Goal: Transaction & Acquisition: Purchase product/service

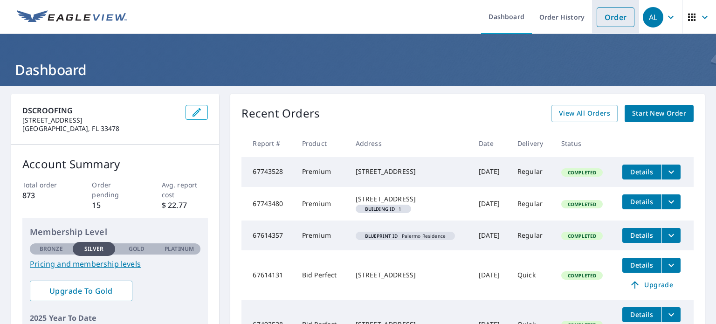
click at [614, 14] on link "Order" at bounding box center [615, 17] width 38 height 20
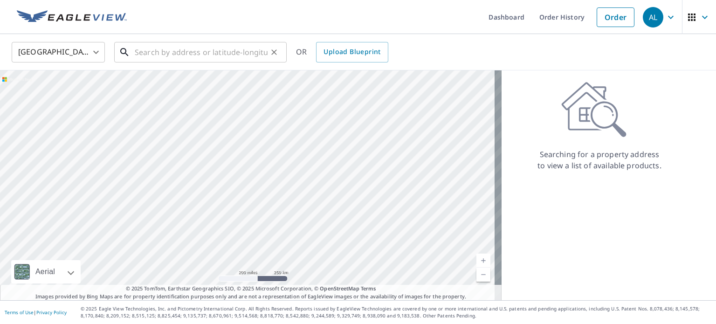
click at [200, 51] on input "text" at bounding box center [201, 52] width 133 height 26
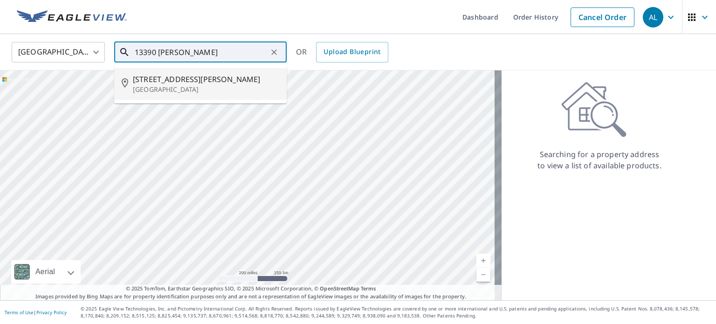
click at [190, 89] on p "[GEOGRAPHIC_DATA]" at bounding box center [206, 89] width 146 height 9
type input "[STREET_ADDRESS][PERSON_NAME]"
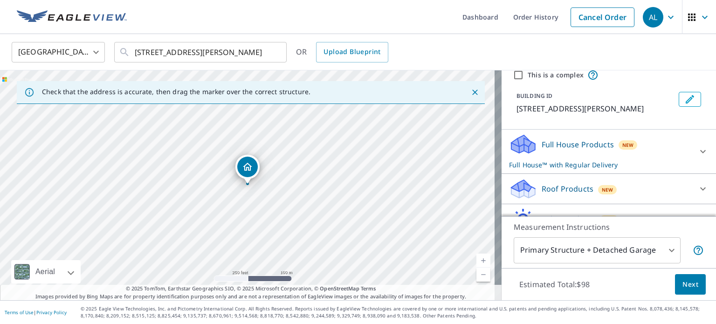
scroll to position [66, 0]
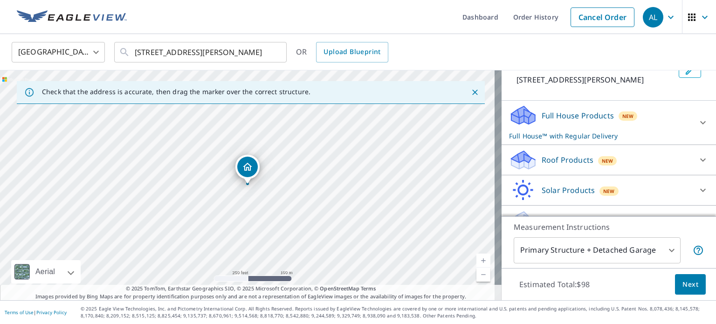
click at [615, 169] on div "Roof Products New" at bounding box center [600, 160] width 183 height 22
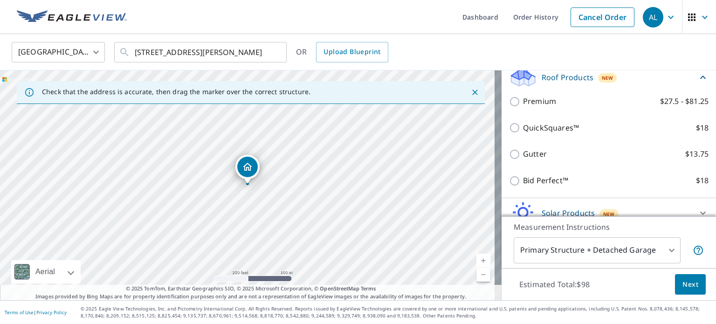
scroll to position [149, 0]
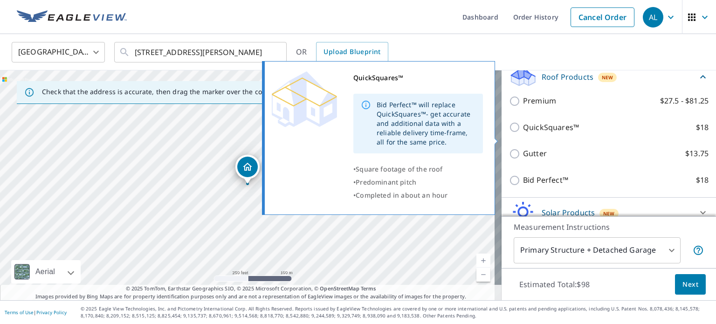
click at [509, 133] on input "QuickSquares™ $18" at bounding box center [516, 127] width 14 height 11
checkbox input "true"
checkbox input "false"
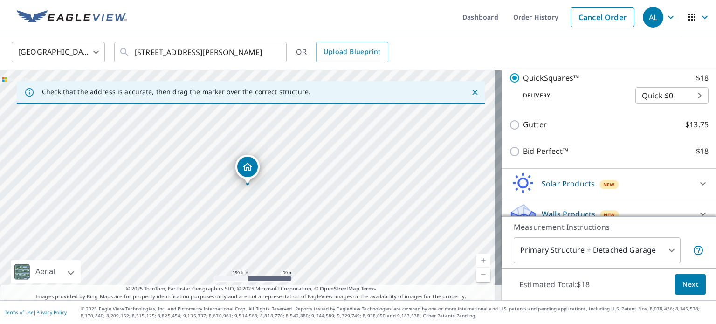
scroll to position [222, 0]
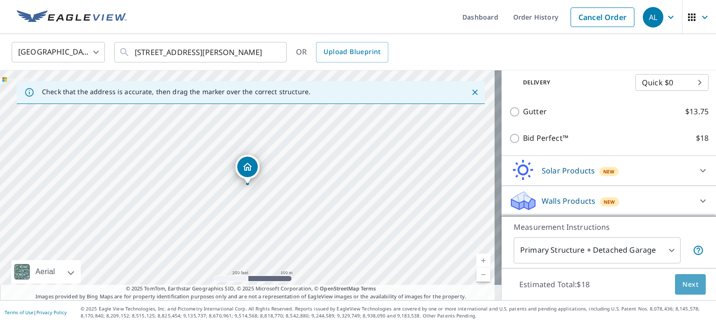
click at [682, 281] on span "Next" at bounding box center [690, 285] width 16 height 12
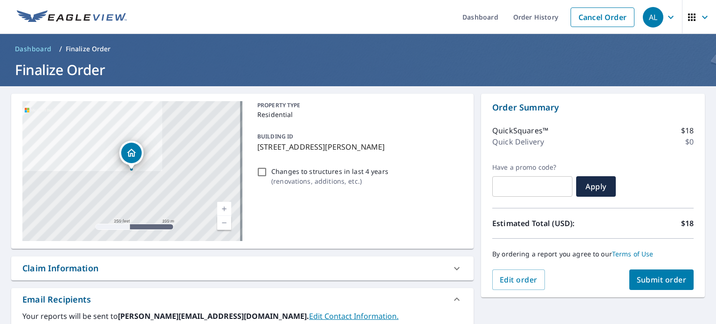
click at [257, 171] on input "Changes to structures in last 4 years ( renovations, additions, etc. )" at bounding box center [261, 171] width 11 height 11
checkbox input "true"
click at [637, 277] on span "Submit order" at bounding box center [662, 279] width 50 height 10
checkbox input "true"
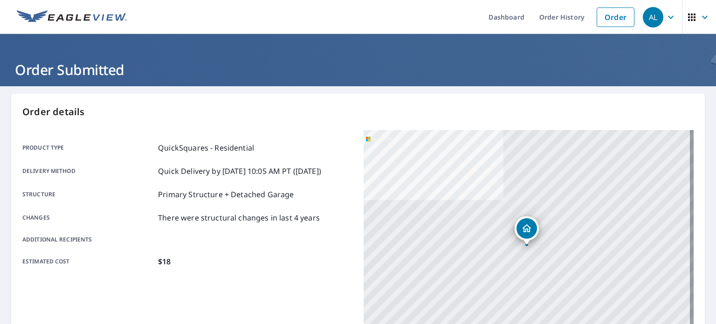
click at [699, 14] on icon "button" at bounding box center [704, 17] width 11 height 11
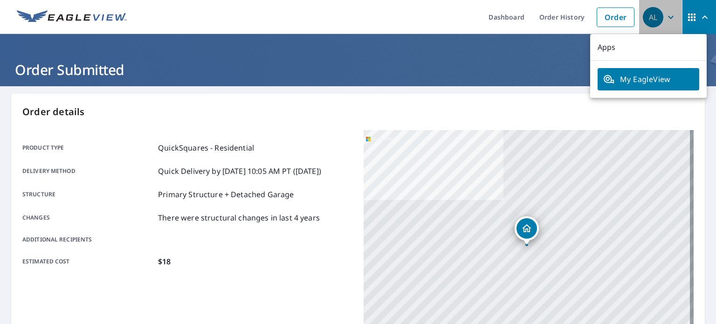
click at [644, 20] on div "AL" at bounding box center [653, 17] width 21 height 21
